Goal: Transaction & Acquisition: Purchase product/service

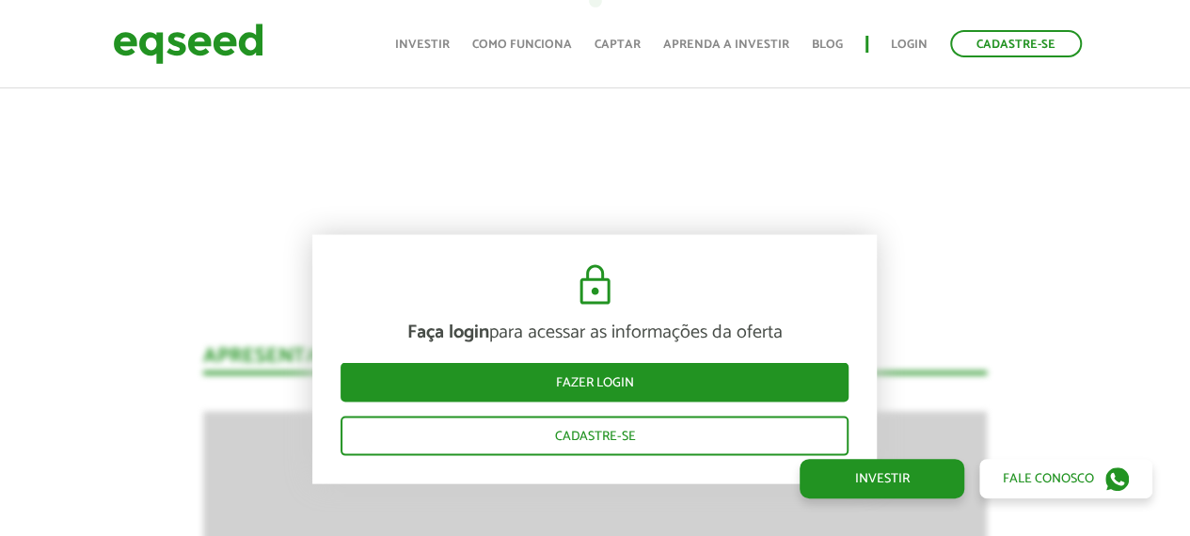
scroll to position [1787, 0]
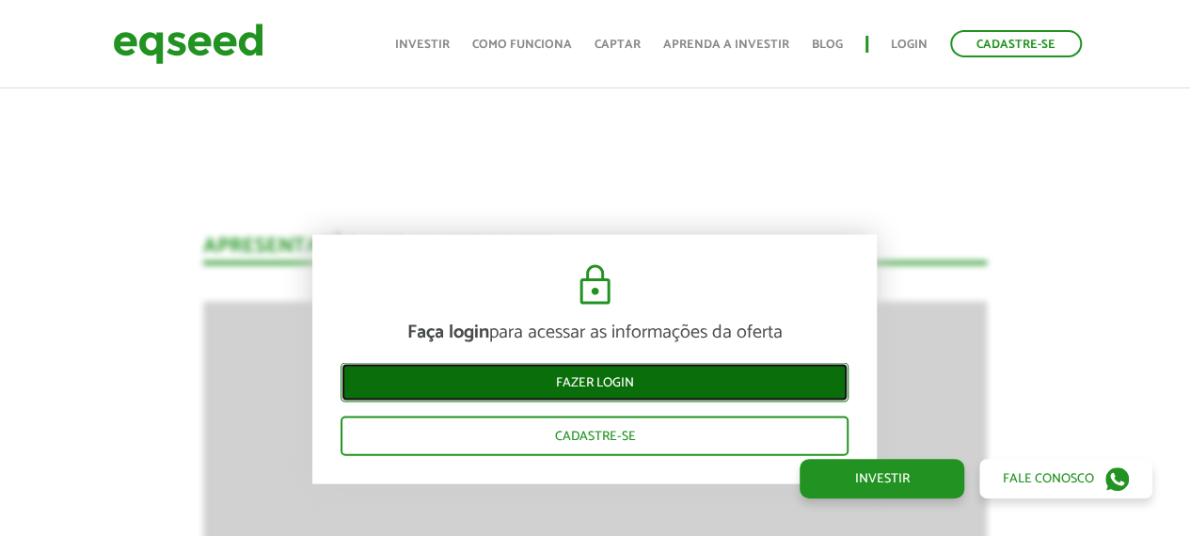
click at [665, 376] on link "Fazer login" at bounding box center [594, 383] width 508 height 40
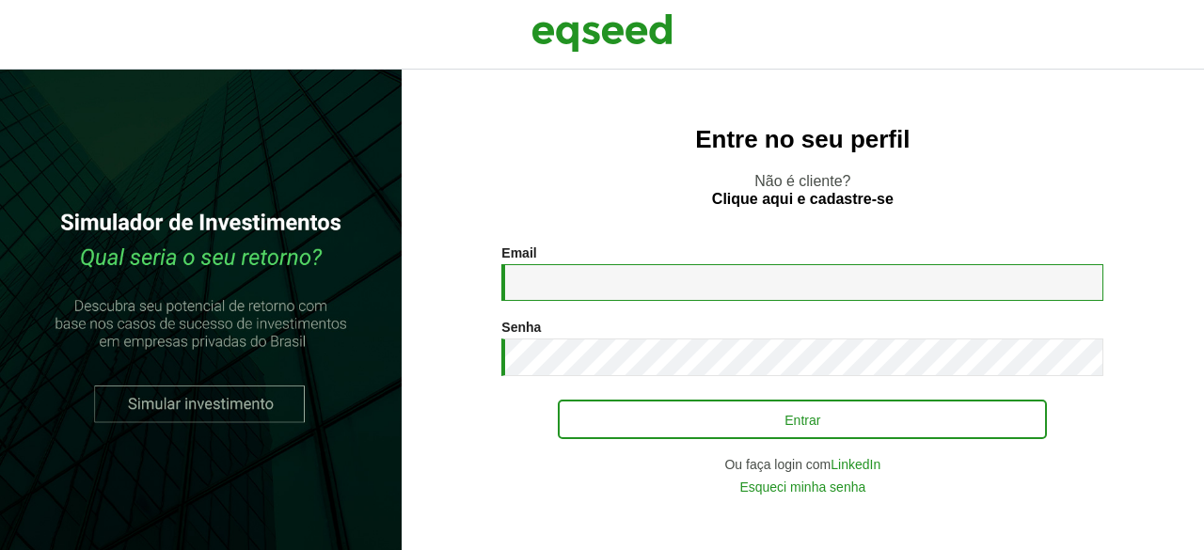
type input "**********"
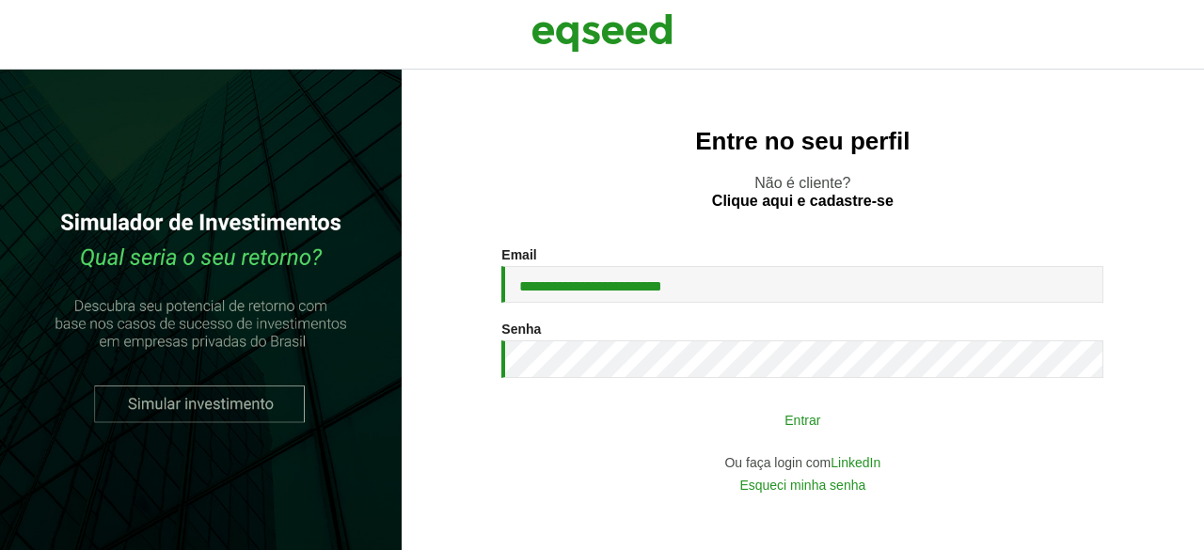
click at [719, 424] on button "Entrar" at bounding box center [802, 420] width 489 height 36
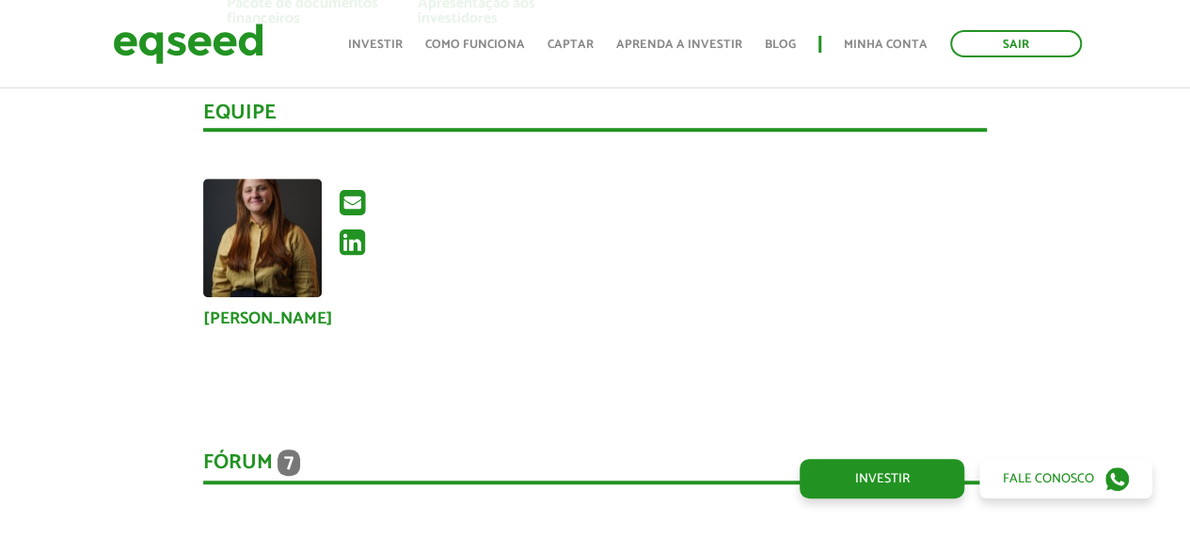
scroll to position [3950, 0]
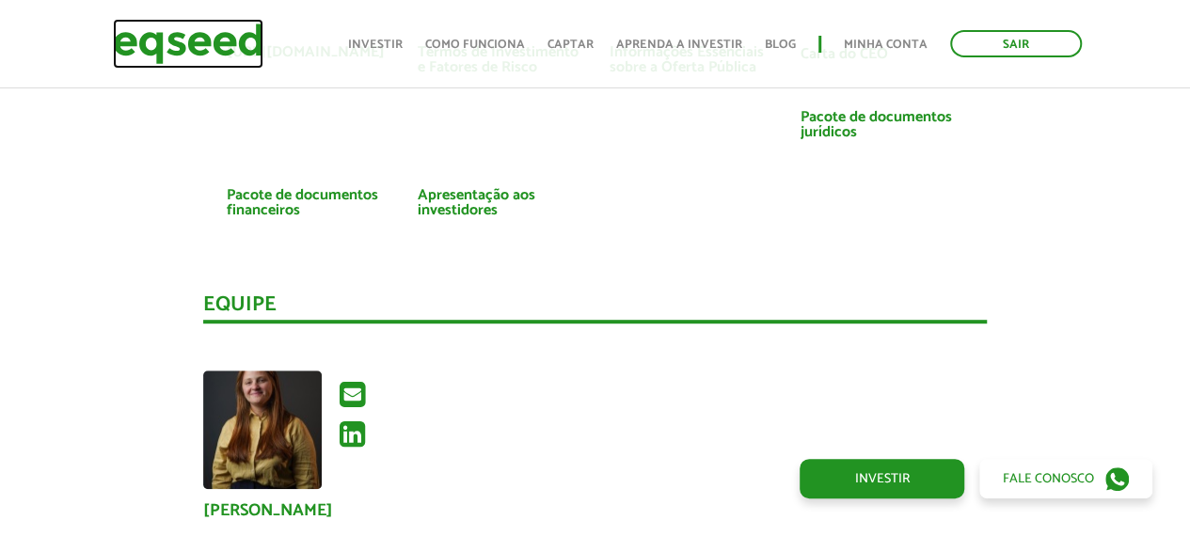
click at [220, 48] on img at bounding box center [188, 44] width 150 height 50
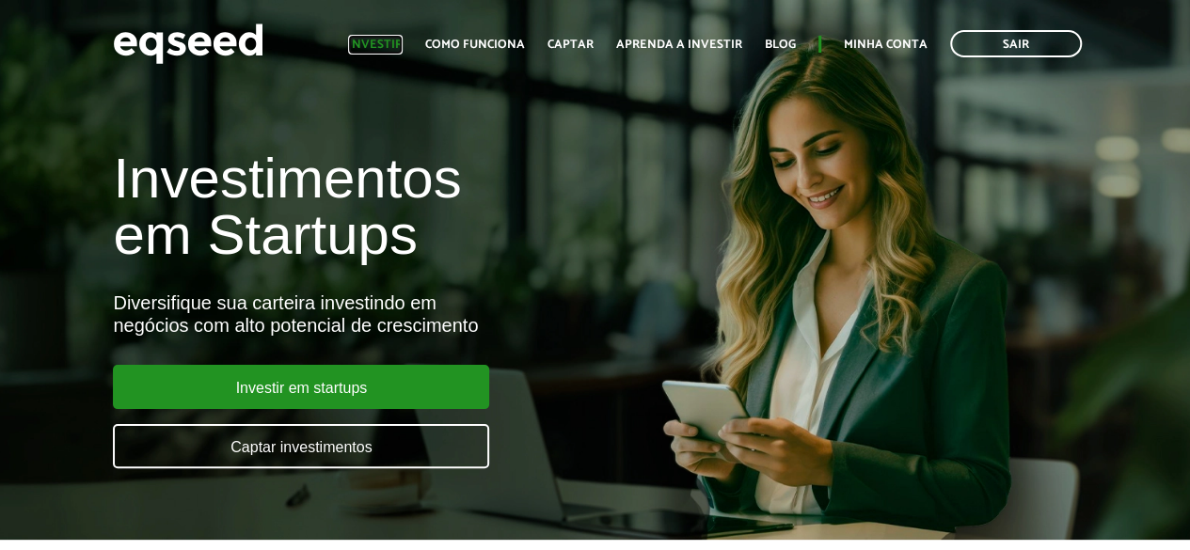
click at [397, 39] on link "Investir" at bounding box center [375, 45] width 55 height 12
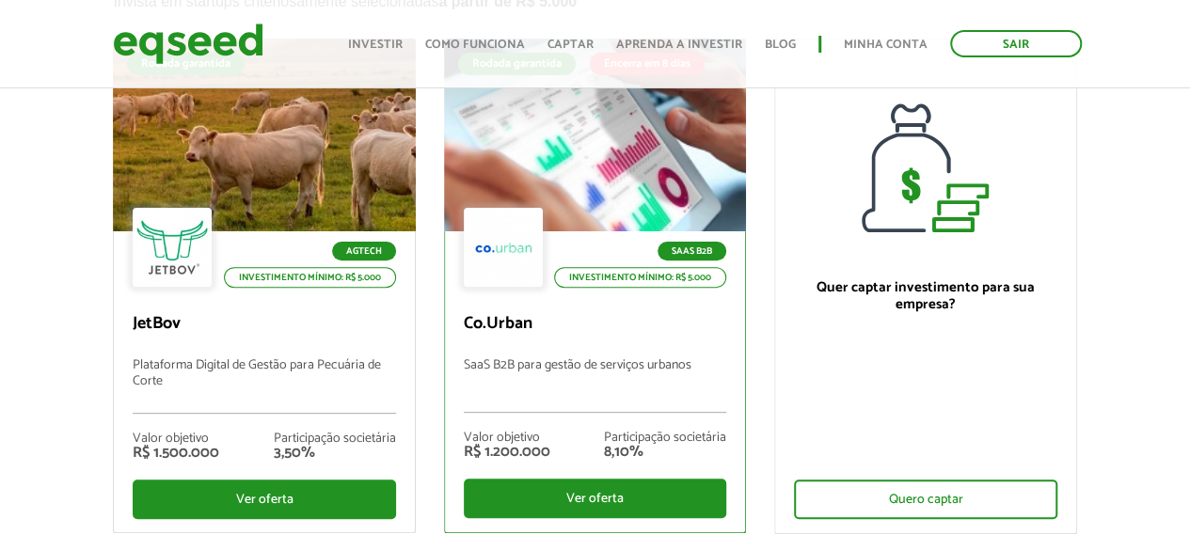
scroll to position [188, 0]
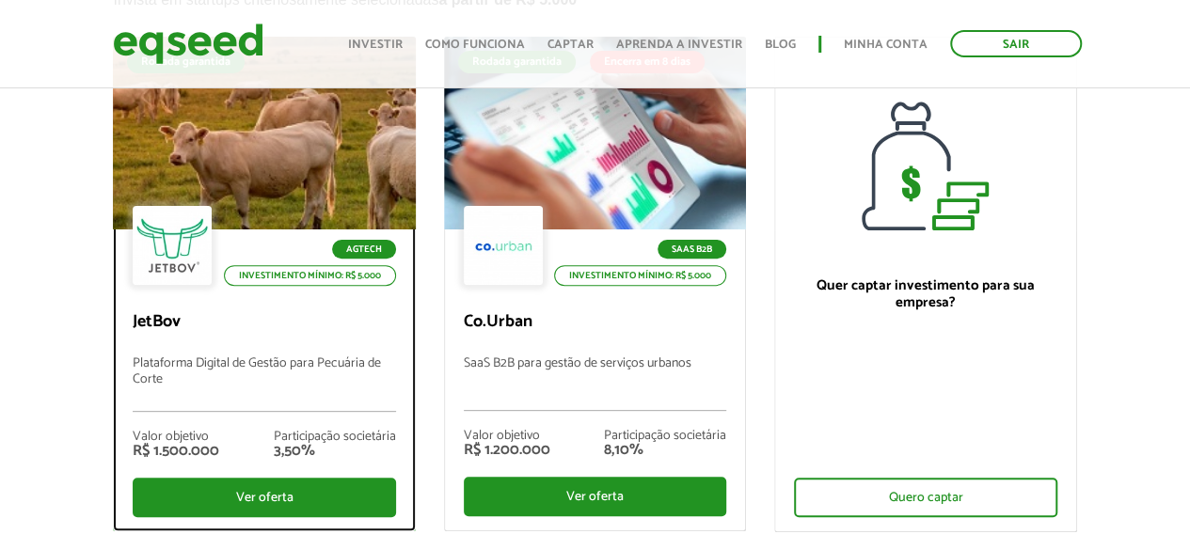
click at [326, 313] on p "JetBov" at bounding box center [264, 322] width 262 height 21
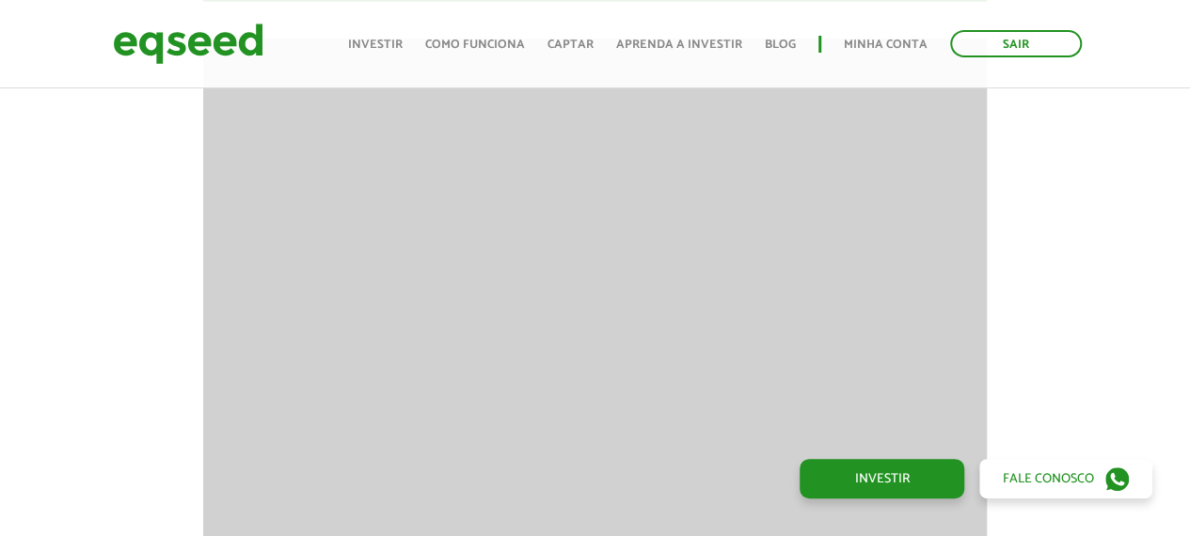
scroll to position [2445, 0]
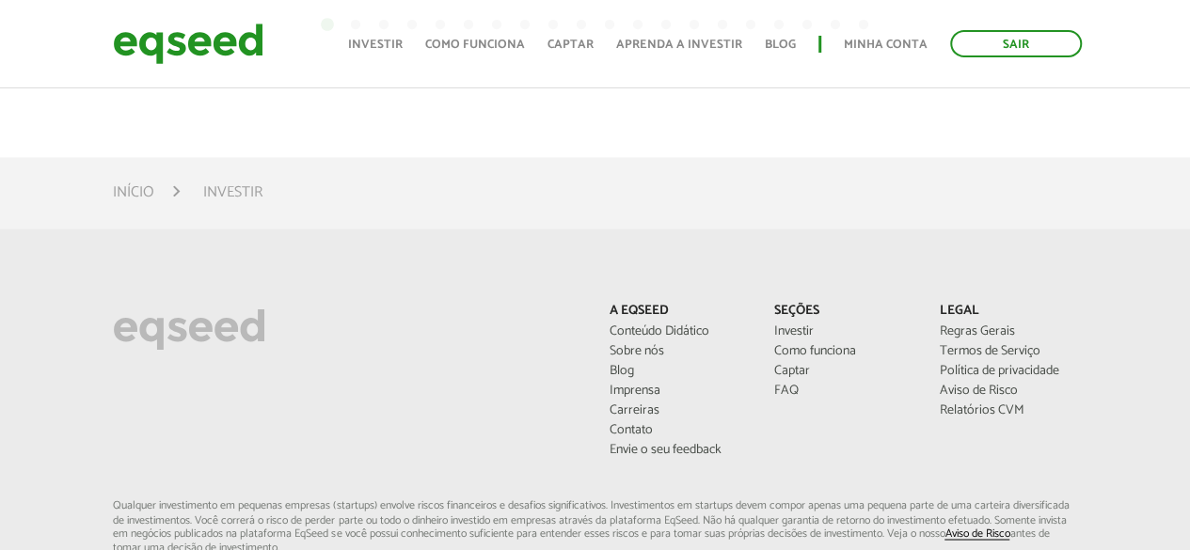
scroll to position [1312, 0]
